Goal: Task Accomplishment & Management: Manage account settings

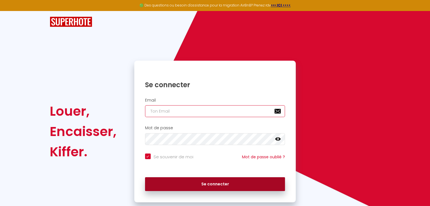
type input "[EMAIL_ADDRESS][DOMAIN_NAME]"
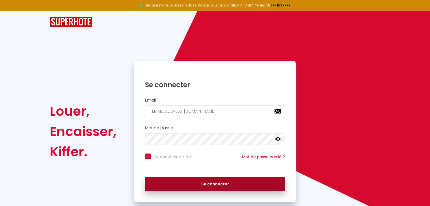
click at [267, 186] on button "Se connecter" at bounding box center [215, 184] width 140 height 14
checkbox input "true"
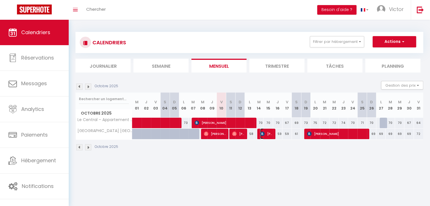
click at [267, 138] on span "[PERSON_NAME]" at bounding box center [266, 134] width 12 height 11
select select "OK"
select select "KO"
select select "0"
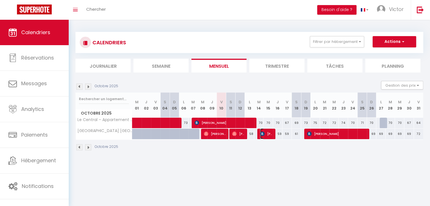
select select "1"
select select
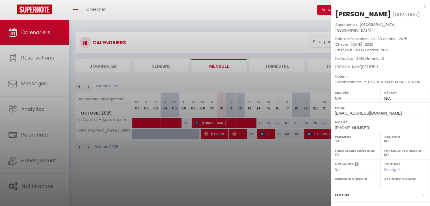
click at [199, 116] on div at bounding box center [215, 103] width 430 height 206
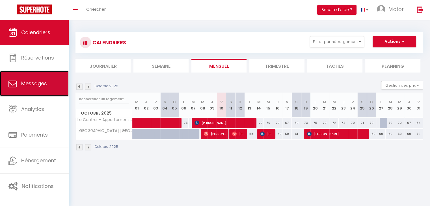
click at [53, 82] on link "Messages" at bounding box center [34, 83] width 69 height 25
select select "message"
